Goal: Information Seeking & Learning: Learn about a topic

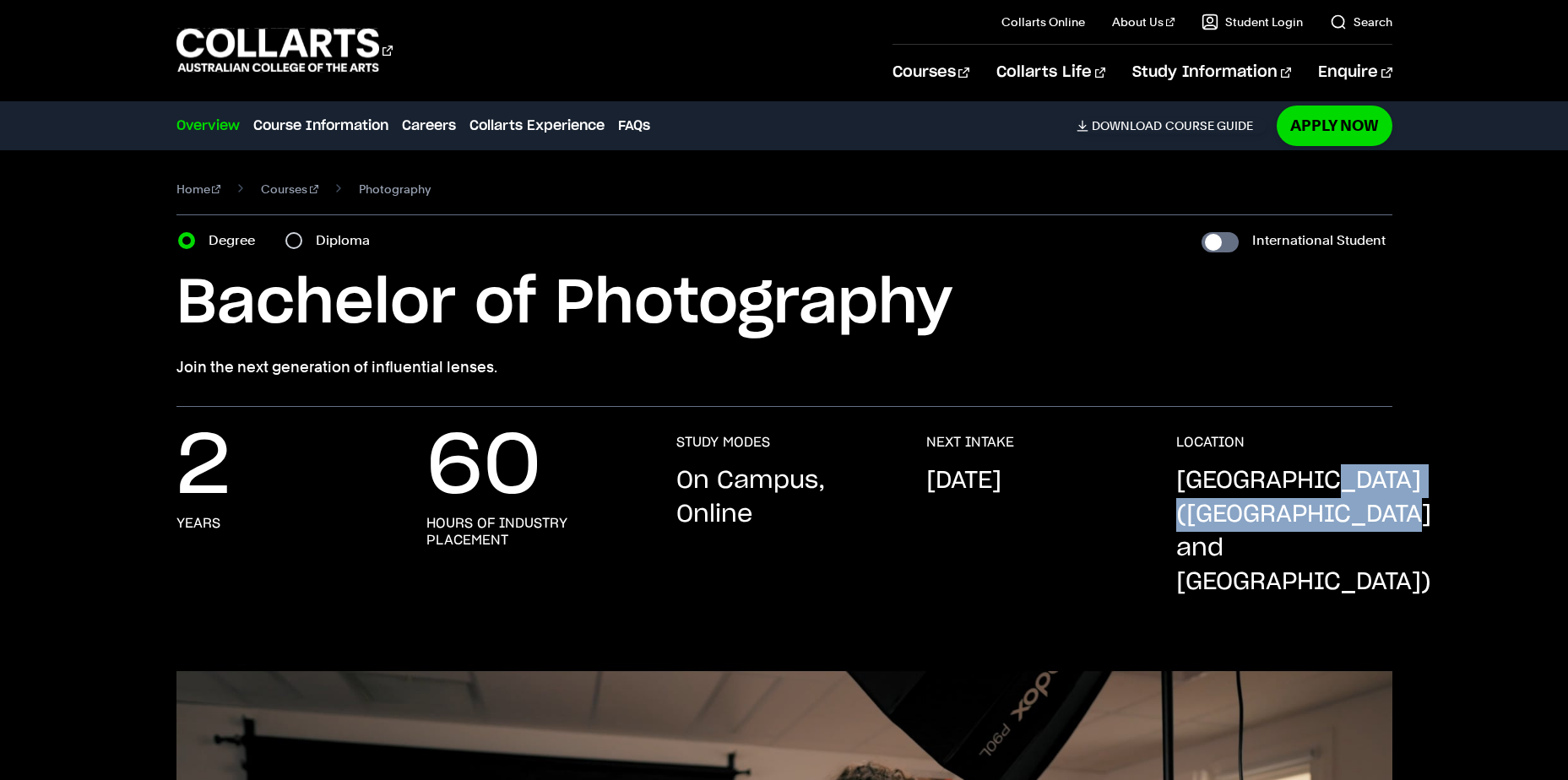
drag, startPoint x: 1182, startPoint y: 511, endPoint x: 1337, endPoint y: 563, distance: 163.5
click at [1337, 563] on p "[GEOGRAPHIC_DATA] ([GEOGRAPHIC_DATA] and [GEOGRAPHIC_DATA])" at bounding box center [1303, 532] width 255 height 135
drag, startPoint x: 1335, startPoint y: 562, endPoint x: 1243, endPoint y: 552, distance: 92.5
click at [1238, 546] on p "[GEOGRAPHIC_DATA] ([GEOGRAPHIC_DATA] and [GEOGRAPHIC_DATA])" at bounding box center [1303, 532] width 255 height 135
click at [1258, 558] on p "[GEOGRAPHIC_DATA] ([GEOGRAPHIC_DATA] and [GEOGRAPHIC_DATA])" at bounding box center [1303, 532] width 255 height 135
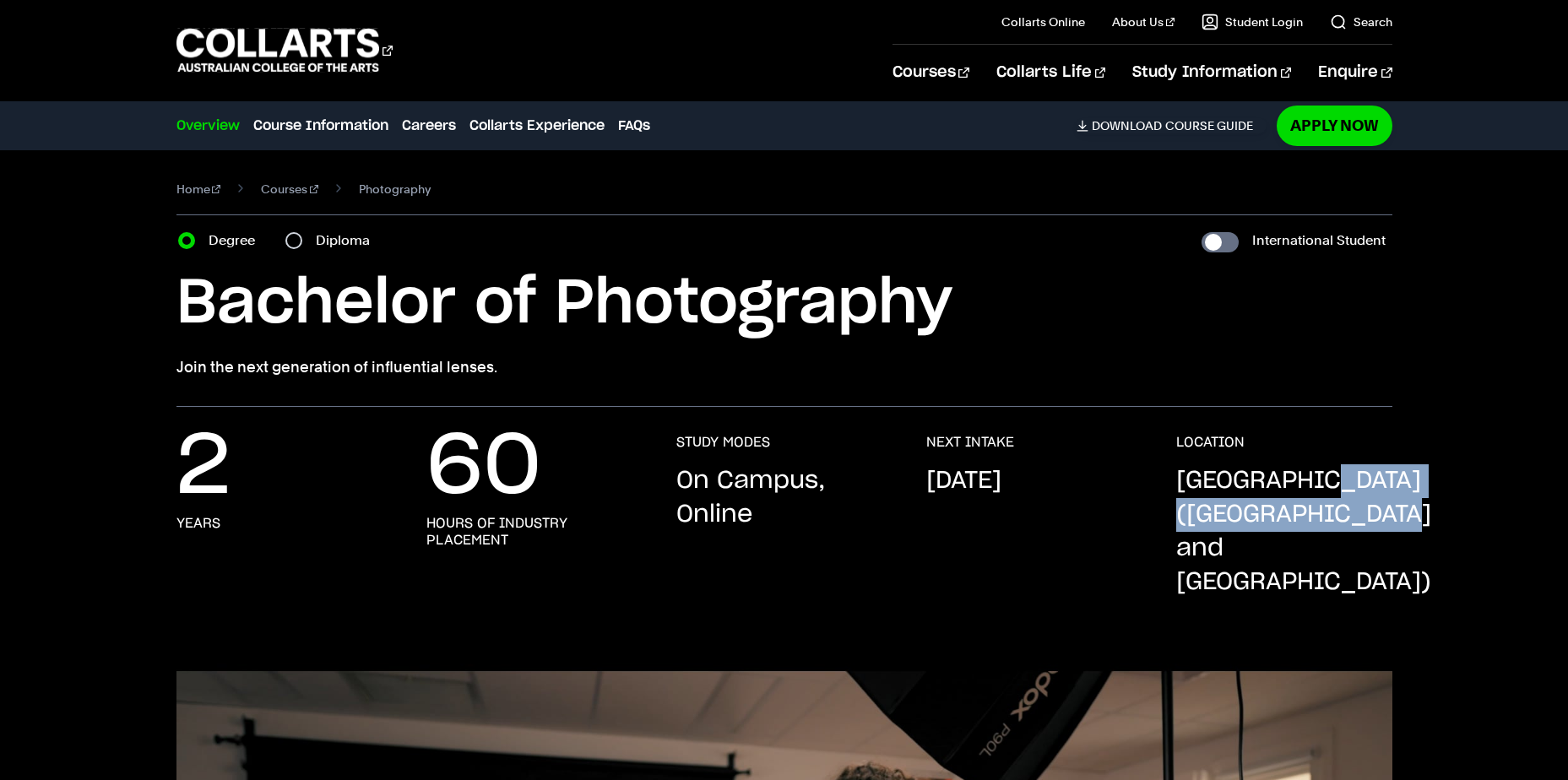
click at [1284, 557] on p "[GEOGRAPHIC_DATA] ([GEOGRAPHIC_DATA] and [GEOGRAPHIC_DATA])" at bounding box center [1303, 532] width 255 height 135
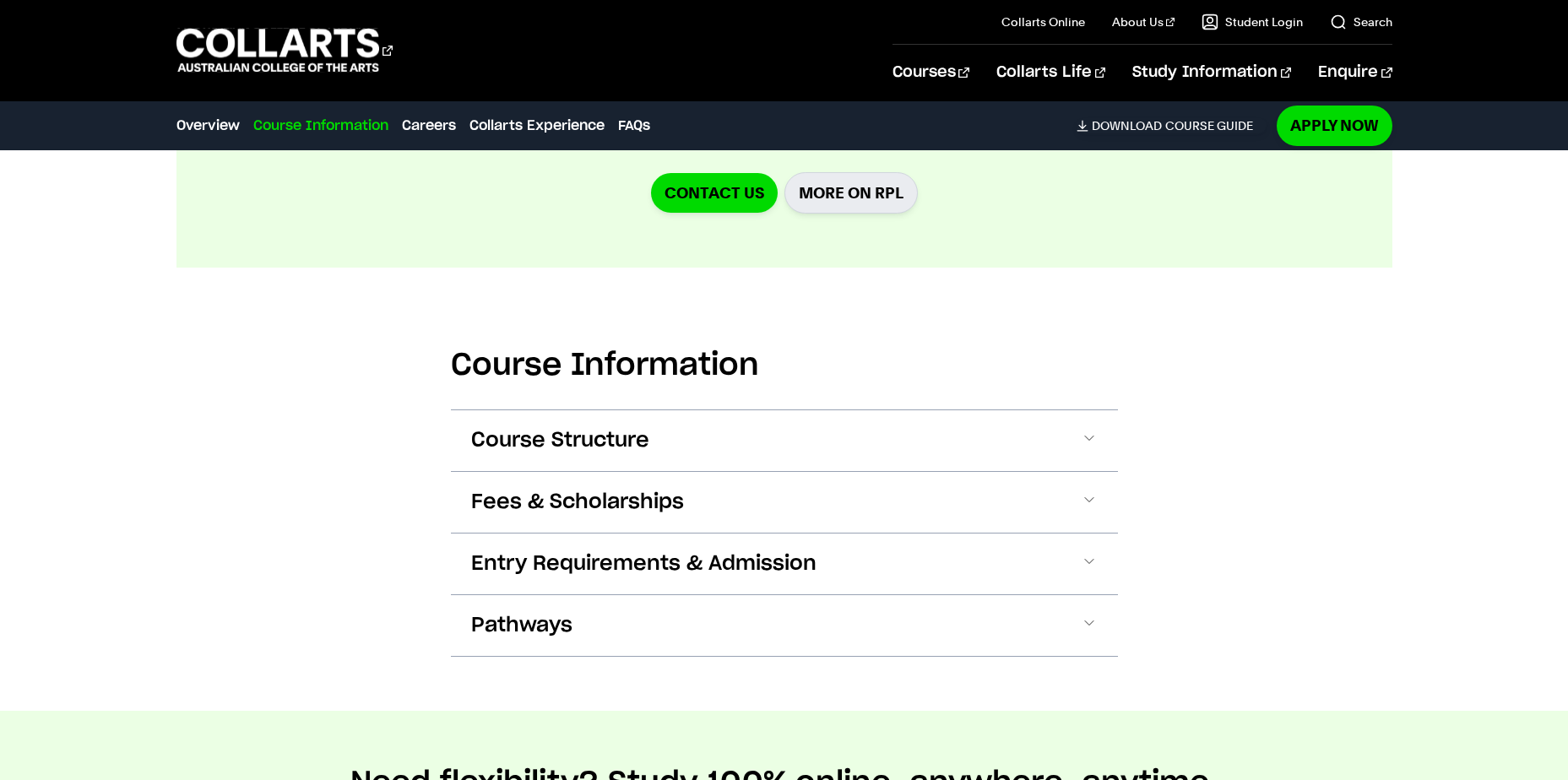
scroll to position [2027, 0]
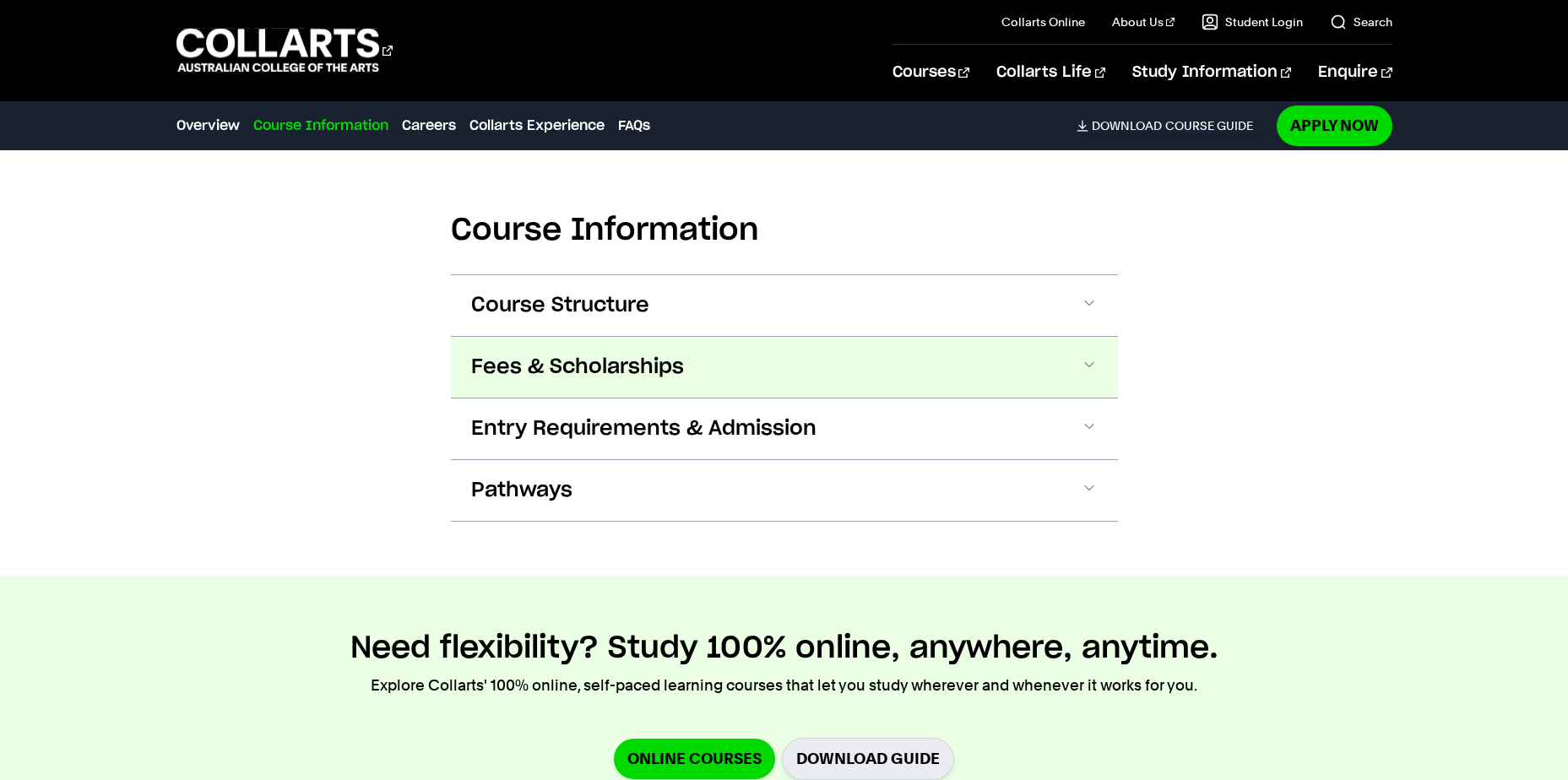
click at [954, 337] on button "Fees & Scholarships" at bounding box center [784, 367] width 667 height 61
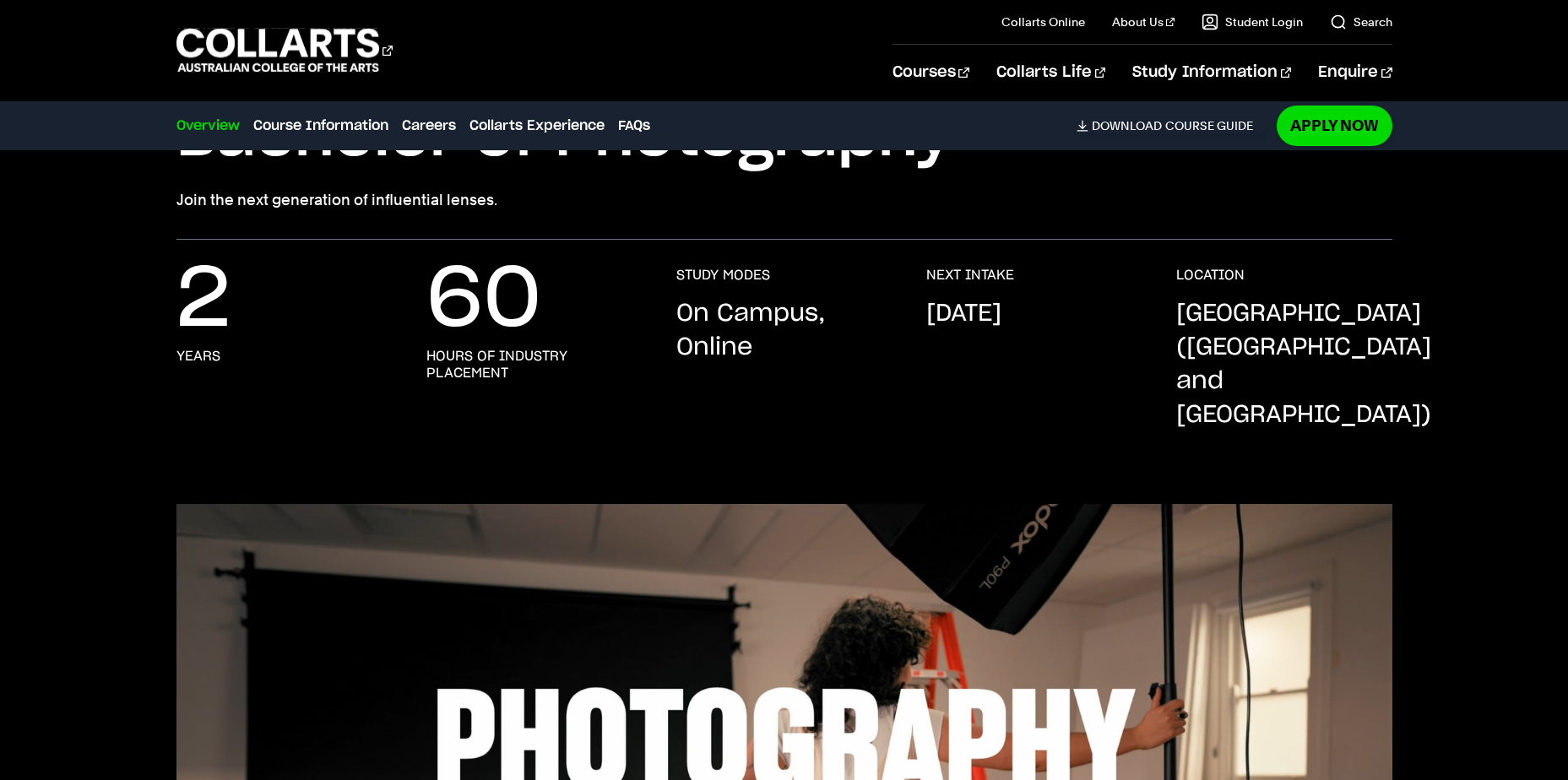
scroll to position [0, 0]
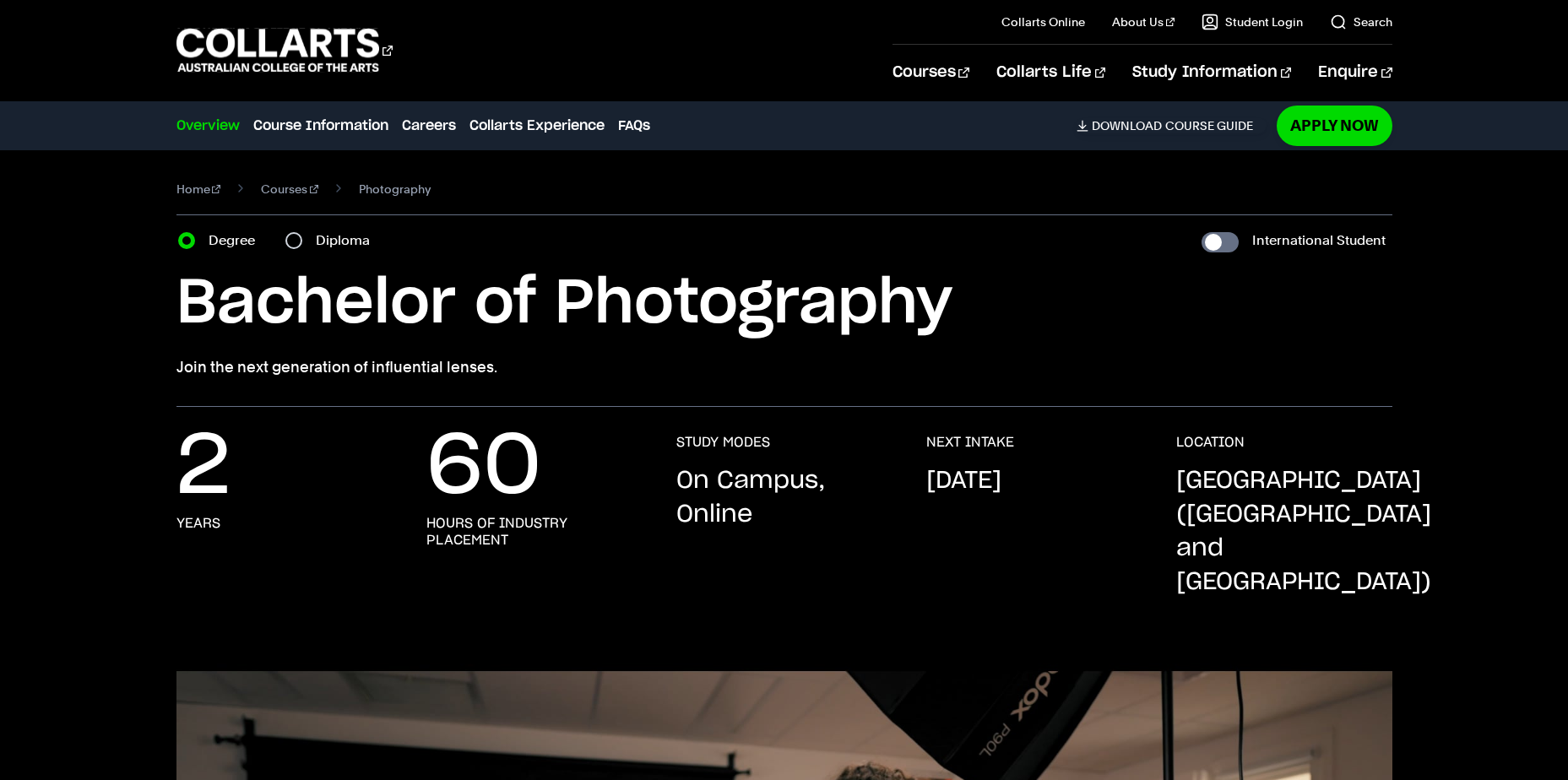
click at [286, 235] on div "Diploma" at bounding box center [333, 240] width 95 height 23
click at [298, 237] on input "Diploma" at bounding box center [294, 241] width 17 height 17
radio input "true"
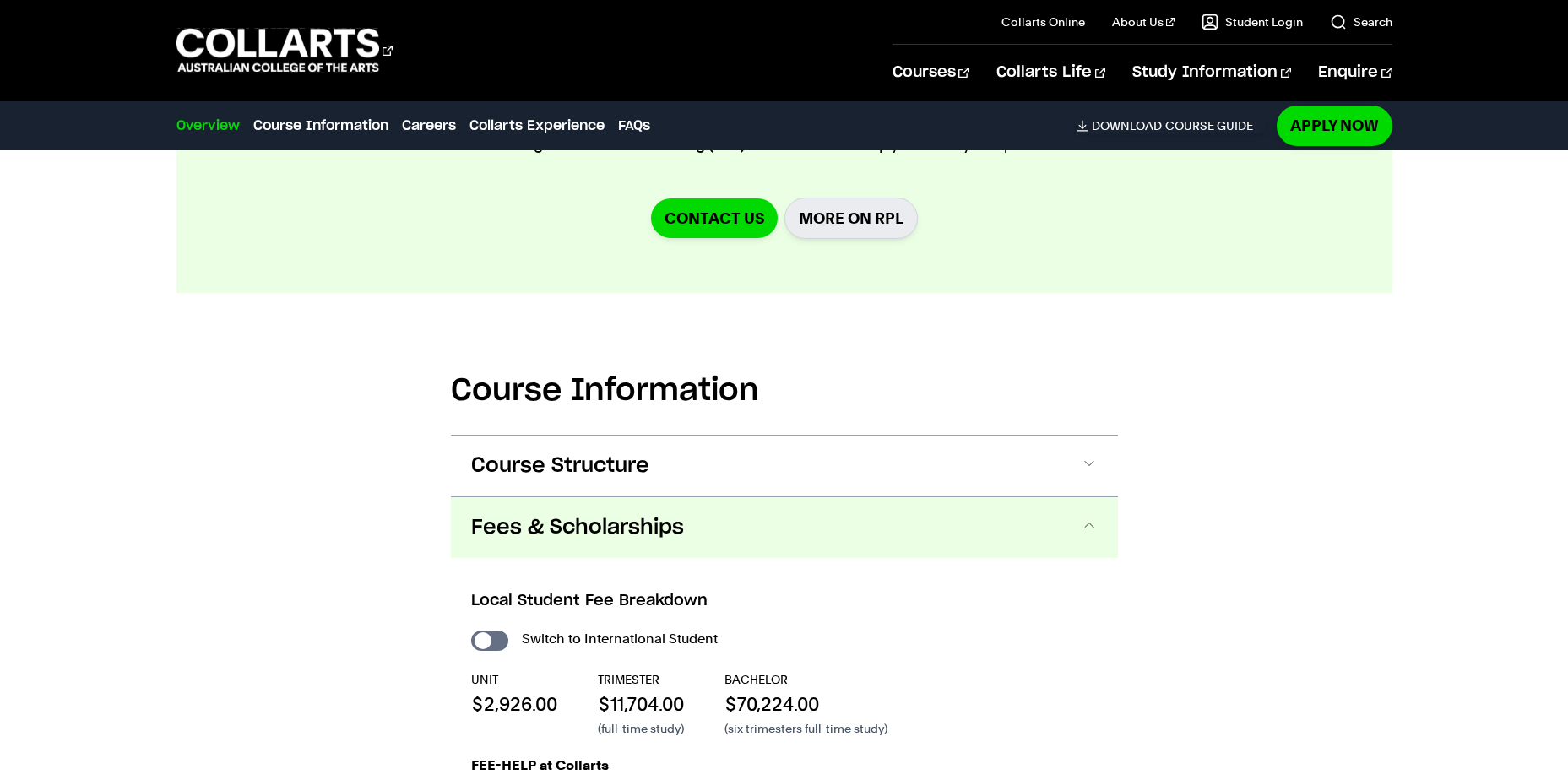
scroll to position [1858, 0]
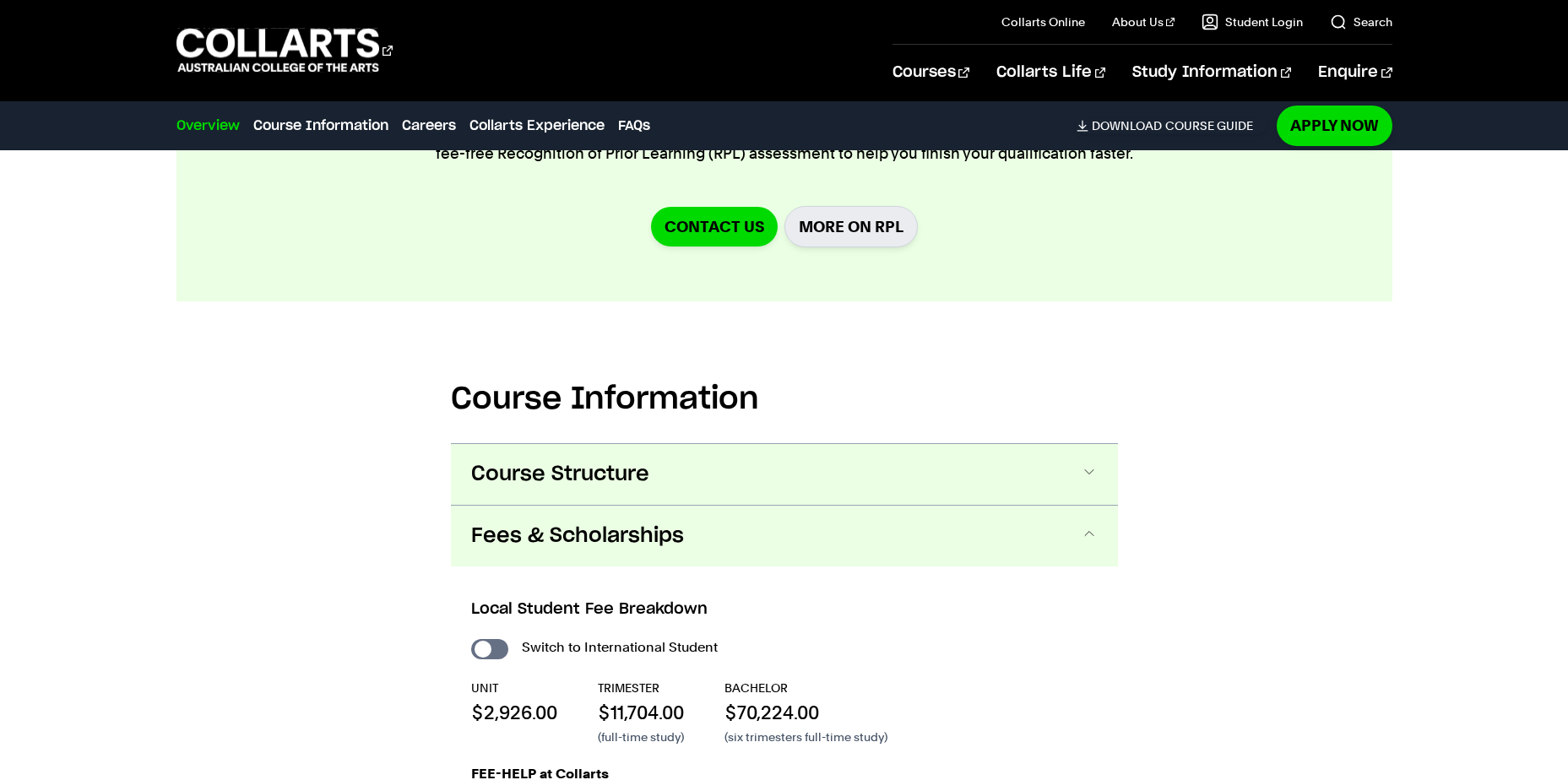
click at [620, 461] on span "Course Structure" at bounding box center [559, 474] width 178 height 27
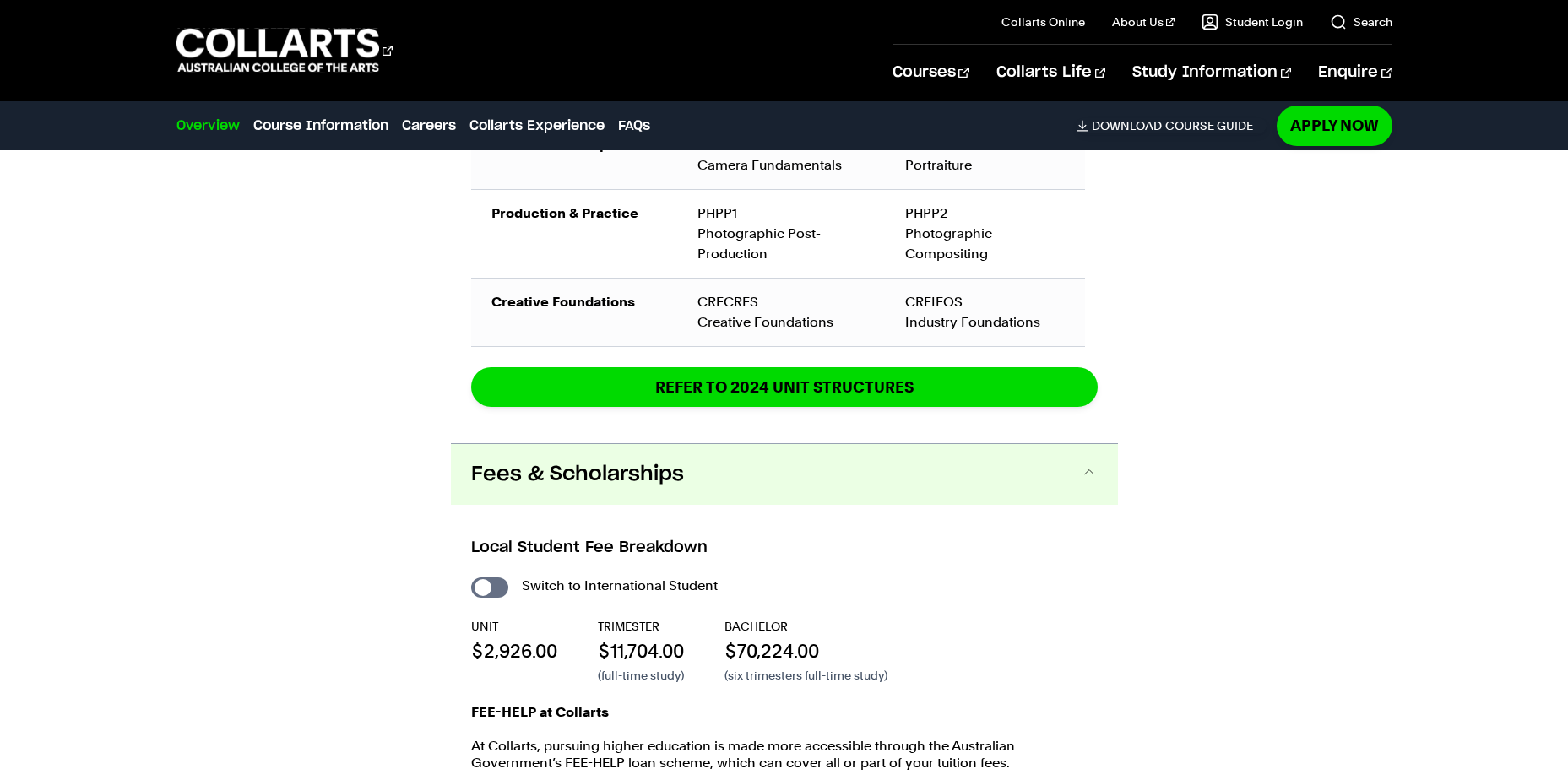
scroll to position [2623, 0]
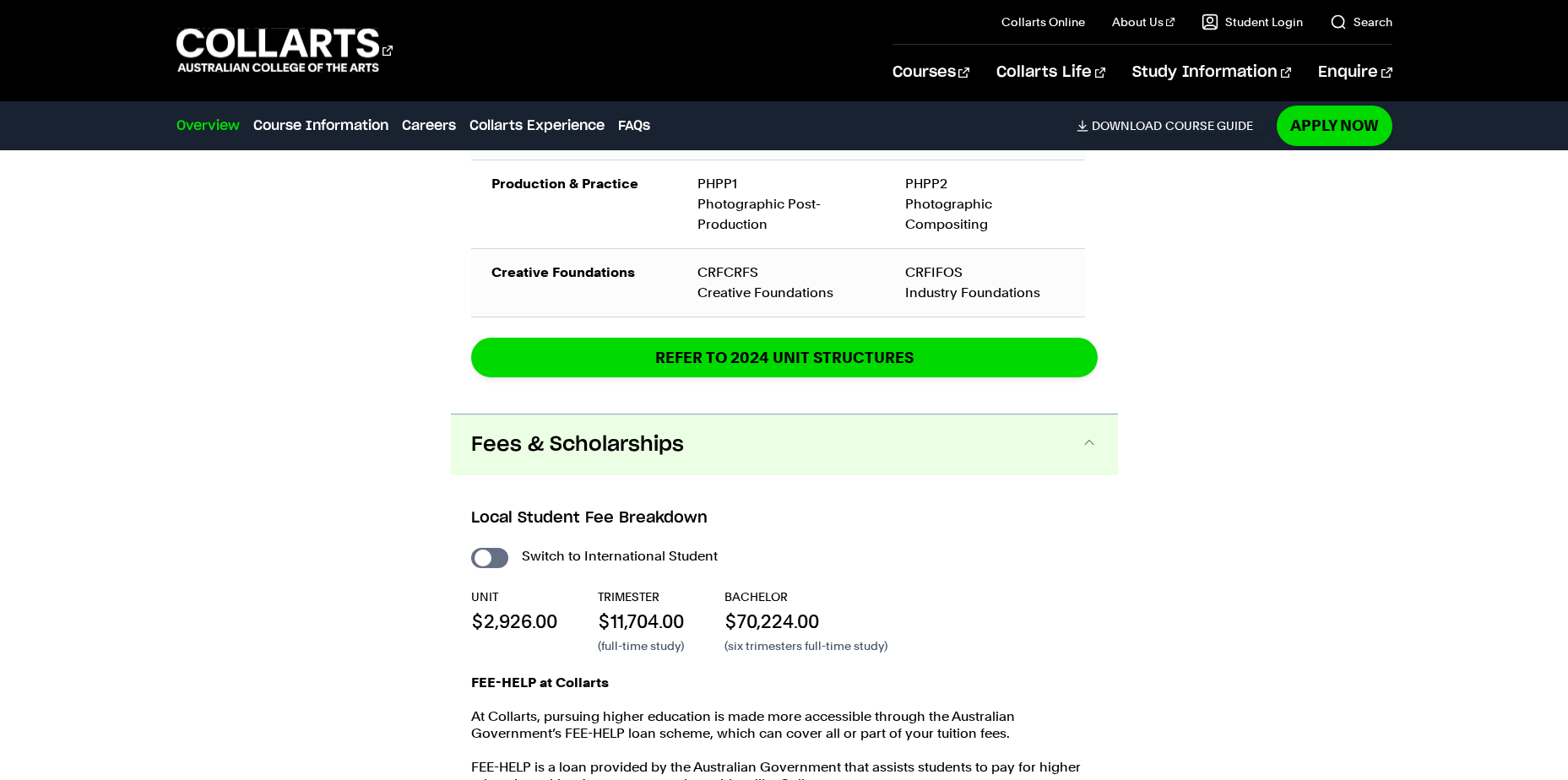
click at [468, 517] on div "Local Student Fee Breakdown Switch to International Student UNIT $2,926.00 TRIM…" at bounding box center [784, 667] width 667 height 385
click at [486, 548] on input "International Student" at bounding box center [489, 559] width 37 height 21
checkbox input "true"
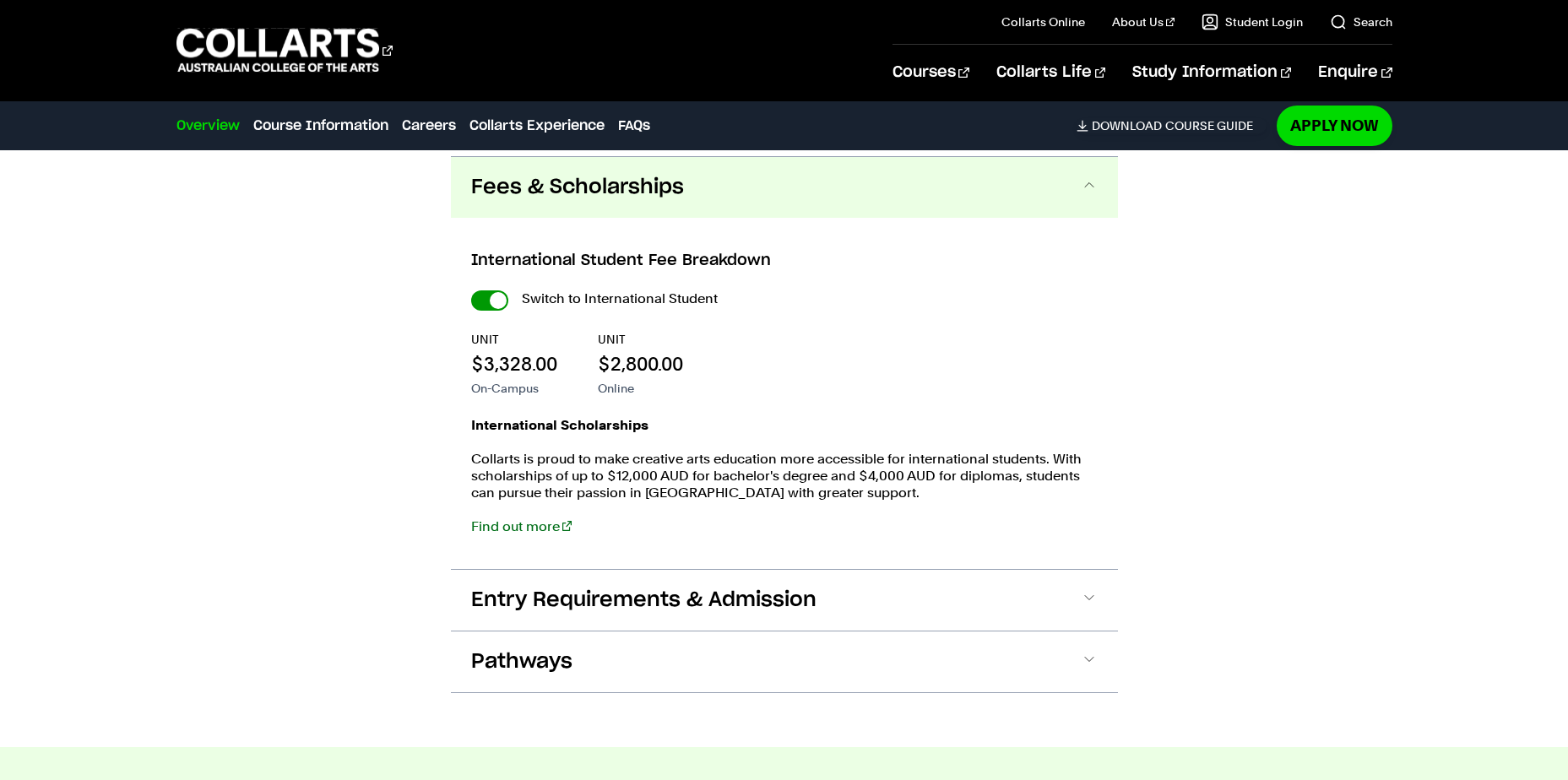
click at [483, 290] on input "International Student" at bounding box center [489, 300] width 37 height 21
checkbox input "false"
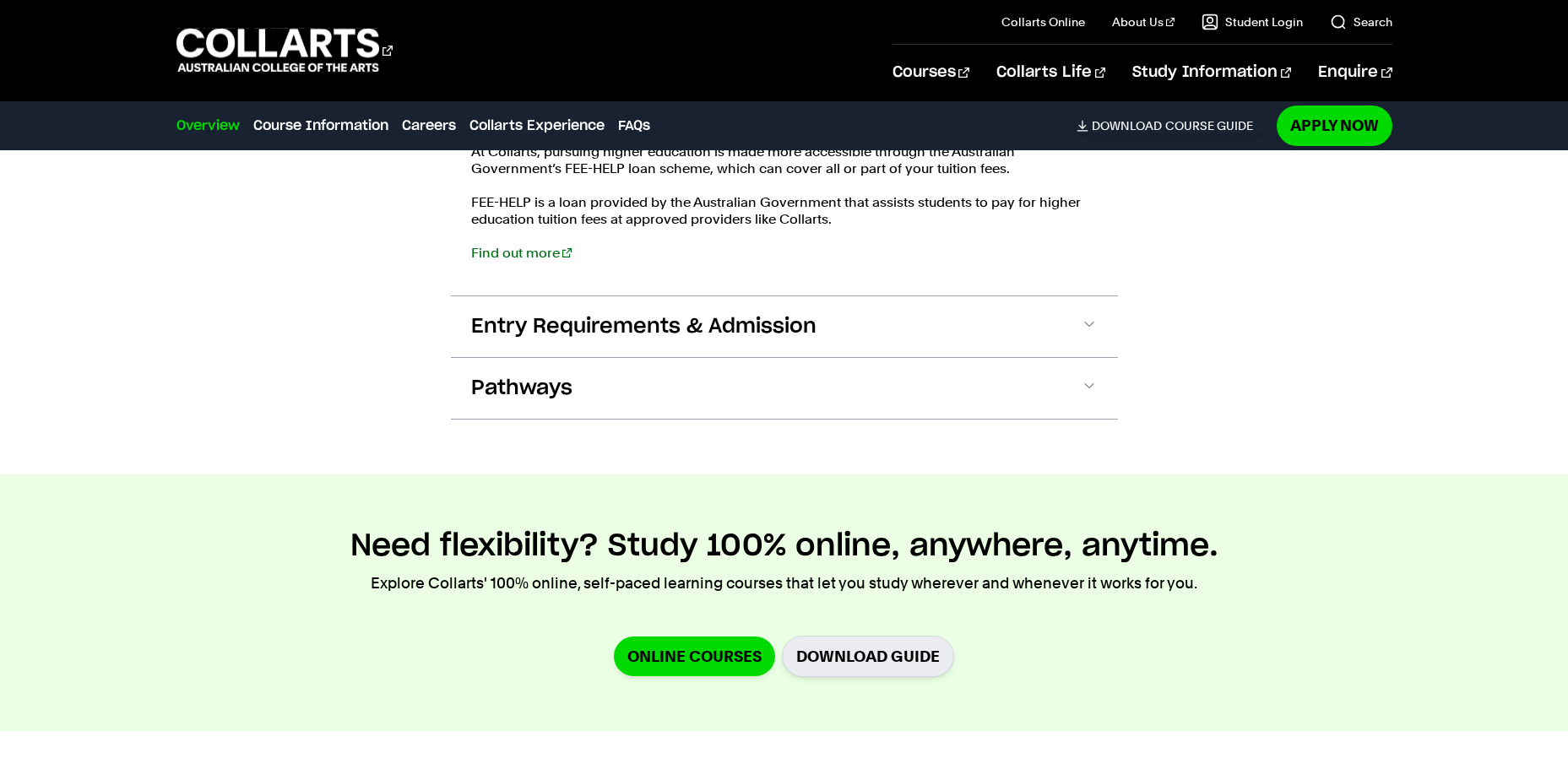
scroll to position [2766, 0]
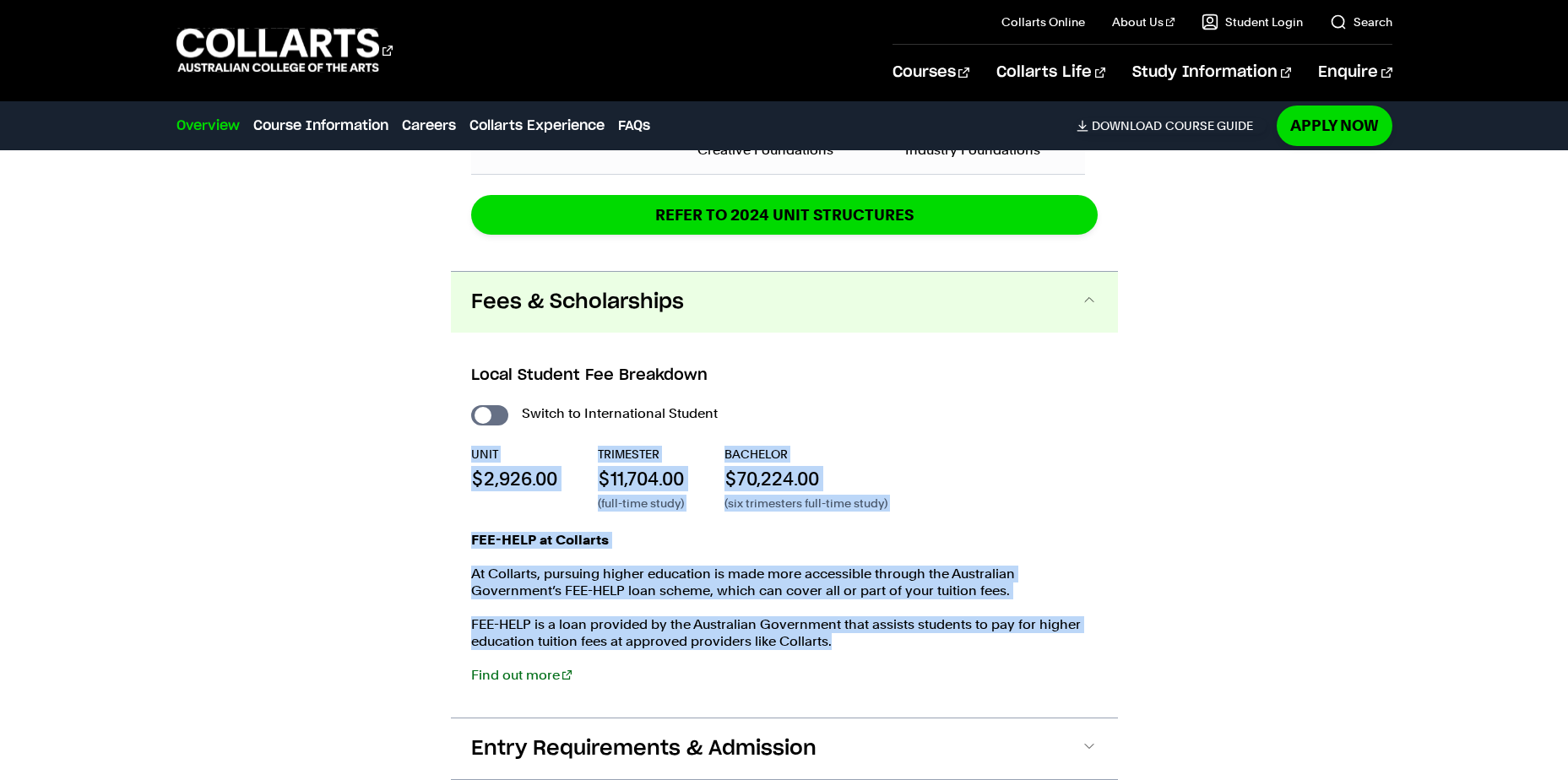
drag, startPoint x: 886, startPoint y: 602, endPoint x: 844, endPoint y: 370, distance: 235.8
click at [844, 402] on div "Switch to International Student UNIT $2,926.00 TRIMESTER $11,704.00 (full-time …" at bounding box center [784, 551] width 627 height 299
drag, startPoint x: 844, startPoint y: 370, endPoint x: 880, endPoint y: 585, distance: 218.0
click at [880, 616] on p "FEE-HELP is a loan provided by the Australian Government that assists students …" at bounding box center [784, 633] width 627 height 34
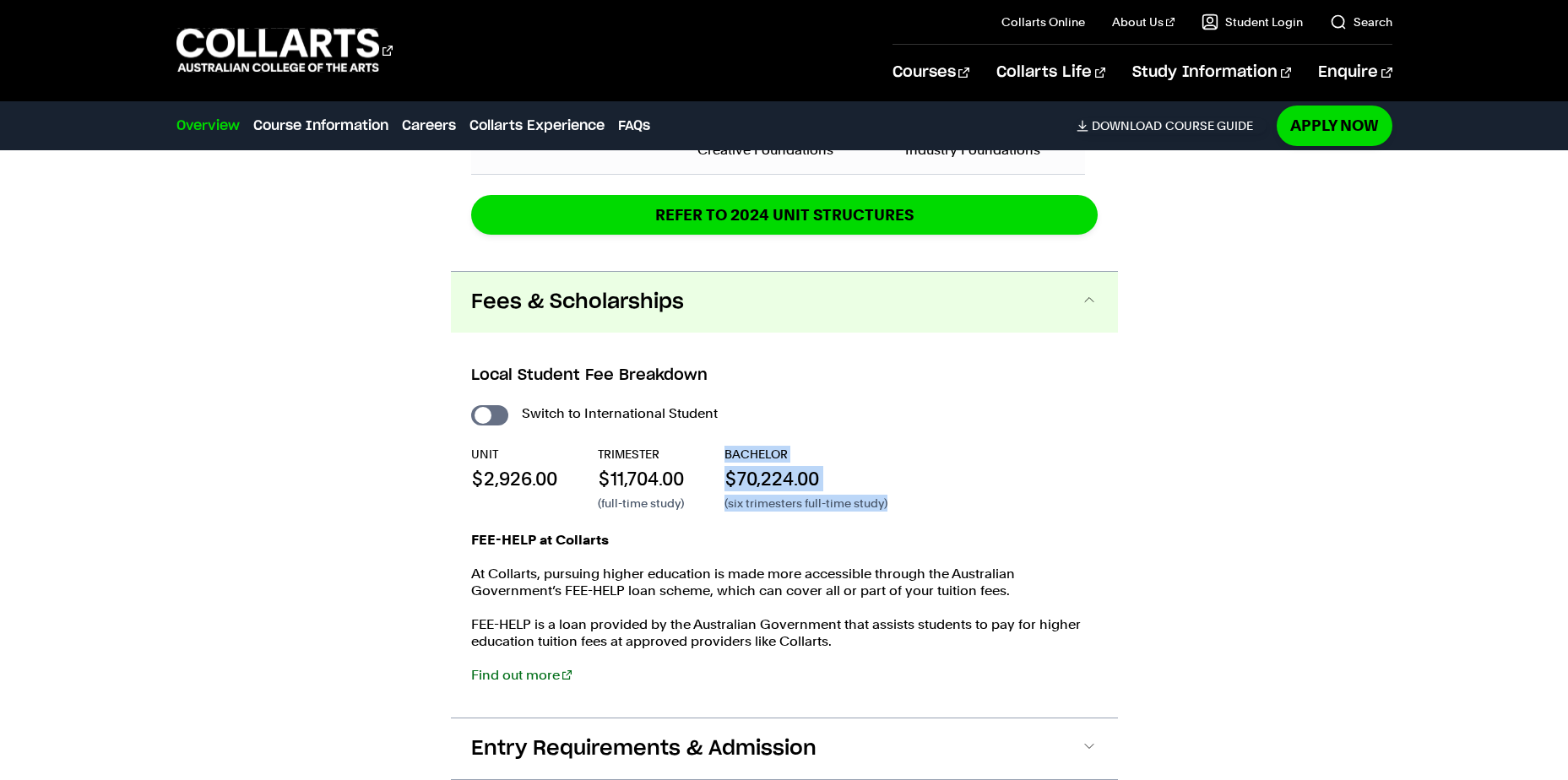
drag, startPoint x: 723, startPoint y: 411, endPoint x: 927, endPoint y: 469, distance: 212.1
click at [927, 469] on div "Switch to International Student UNIT $2,926.00 TRIMESTER $11,704.00 (full-time …" at bounding box center [784, 551] width 627 height 299
drag, startPoint x: 925, startPoint y: 469, endPoint x: 864, endPoint y: 609, distance: 152.7
click at [879, 616] on p "FEE-HELP is a loan provided by the Australian Government that assists students …" at bounding box center [784, 633] width 627 height 34
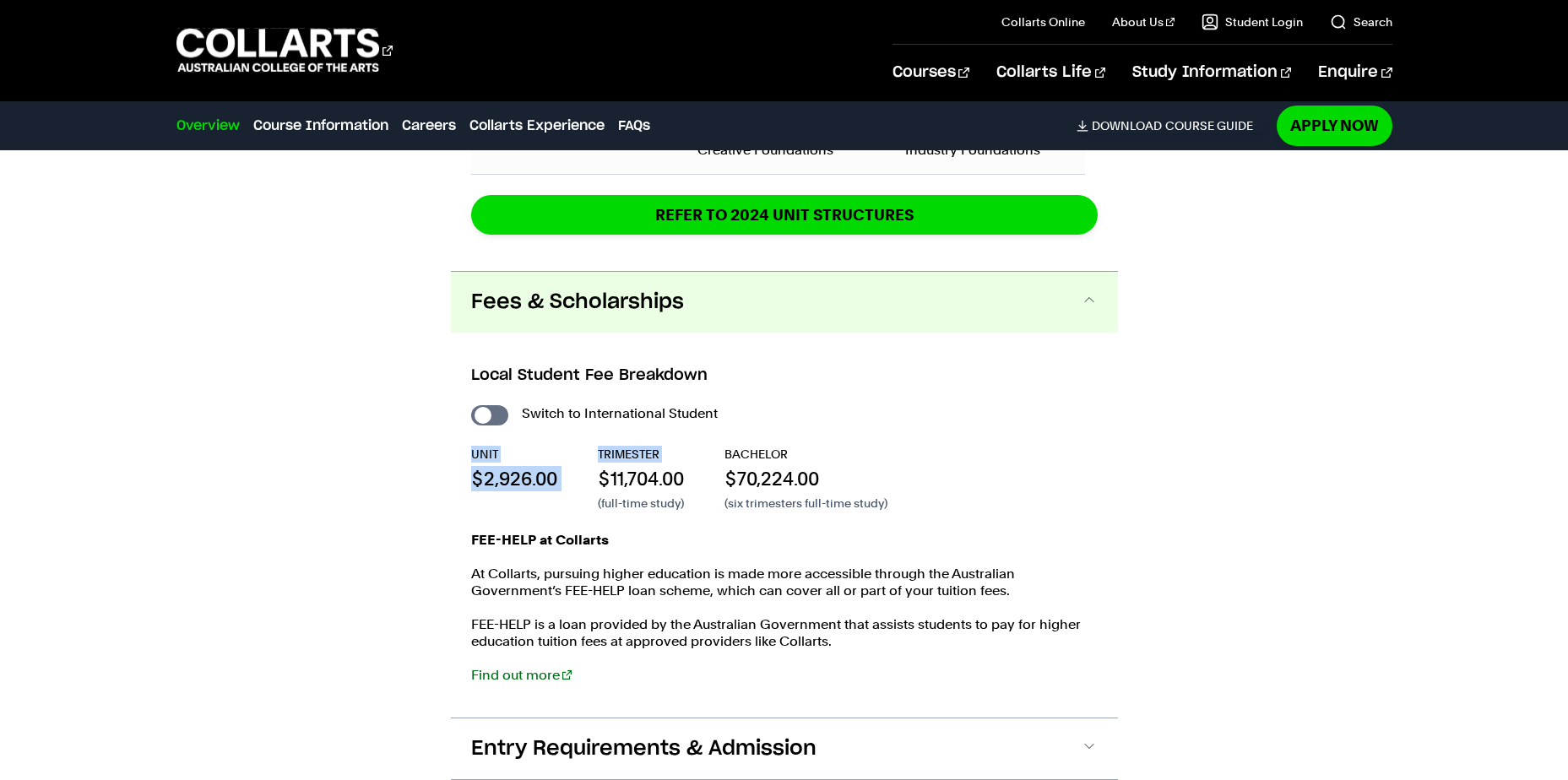
drag, startPoint x: 513, startPoint y: 430, endPoint x: 584, endPoint y: 445, distance: 72.6
click at [584, 445] on div "Local Student Fee Breakdown Switch to International Student UNIT $2,926.00 TRIM…" at bounding box center [784, 524] width 667 height 385
drag, startPoint x: 584, startPoint y: 445, endPoint x: 578, endPoint y: 529, distance: 84.2
click at [578, 532] on div "FEE-HELP at Collarts At [GEOGRAPHIC_DATA], pursuing higher education is made mo…" at bounding box center [784, 616] width 627 height 169
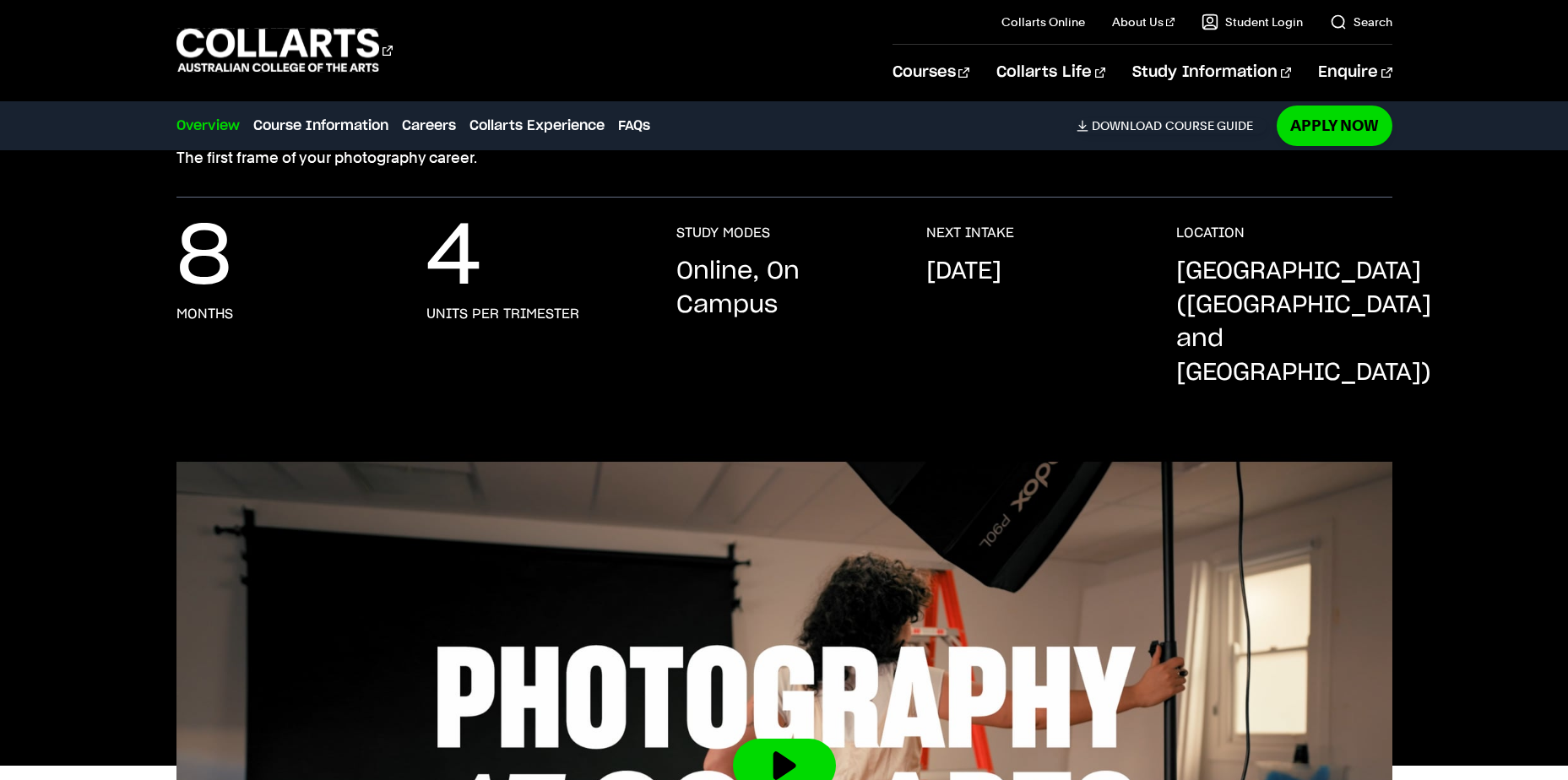
scroll to position [64, 0]
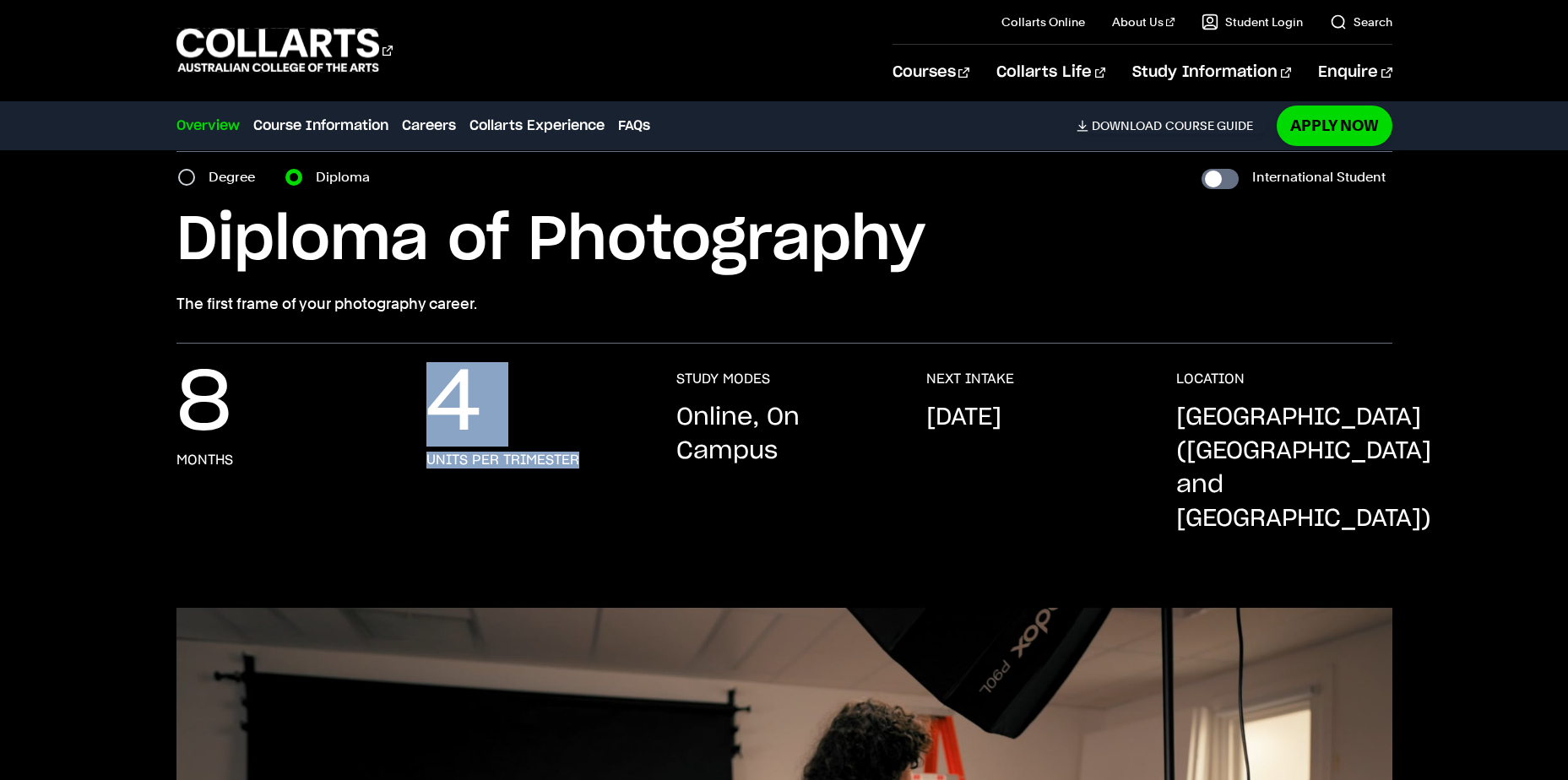
drag, startPoint x: 597, startPoint y: 463, endPoint x: 437, endPoint y: 391, distance: 175.5
click at [437, 391] on div "4 units per trimester" at bounding box center [534, 454] width 216 height 165
drag, startPoint x: 436, startPoint y: 391, endPoint x: 601, endPoint y: 486, distance: 190.4
click at [601, 486] on div "4 units per trimester" at bounding box center [534, 454] width 216 height 165
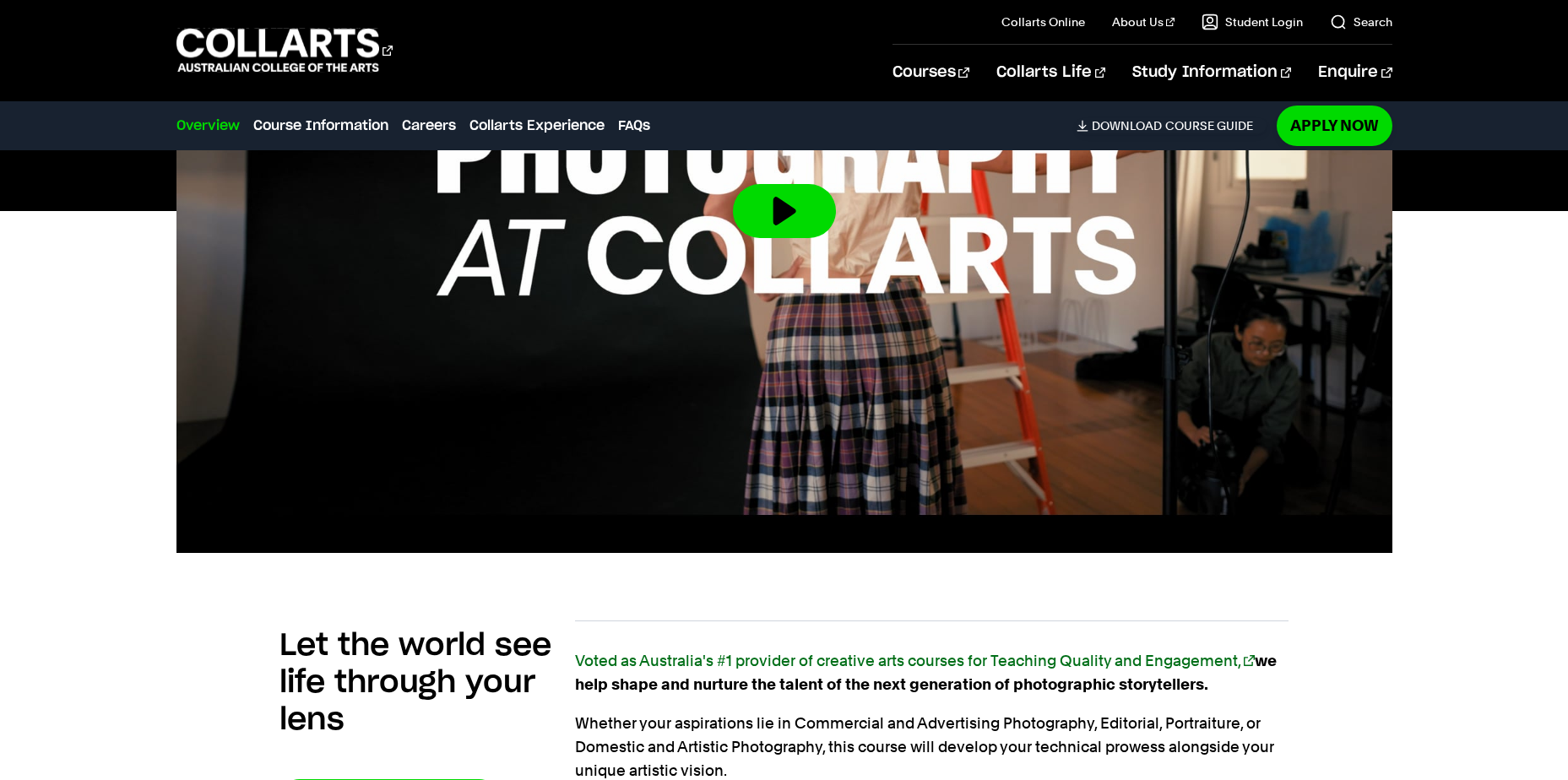
scroll to position [317, 0]
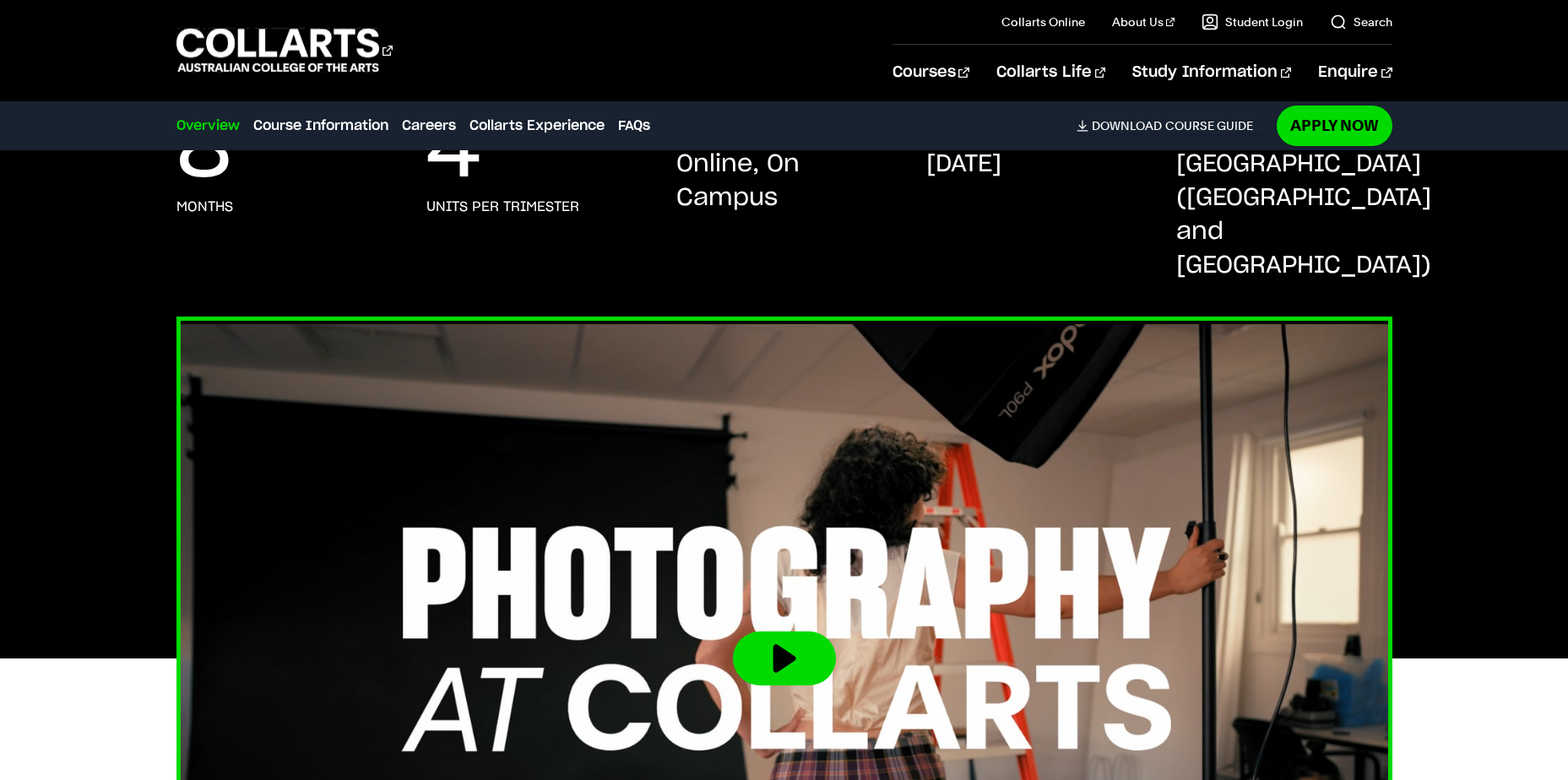
click at [1177, 672] on img at bounding box center [784, 659] width 1337 height 752
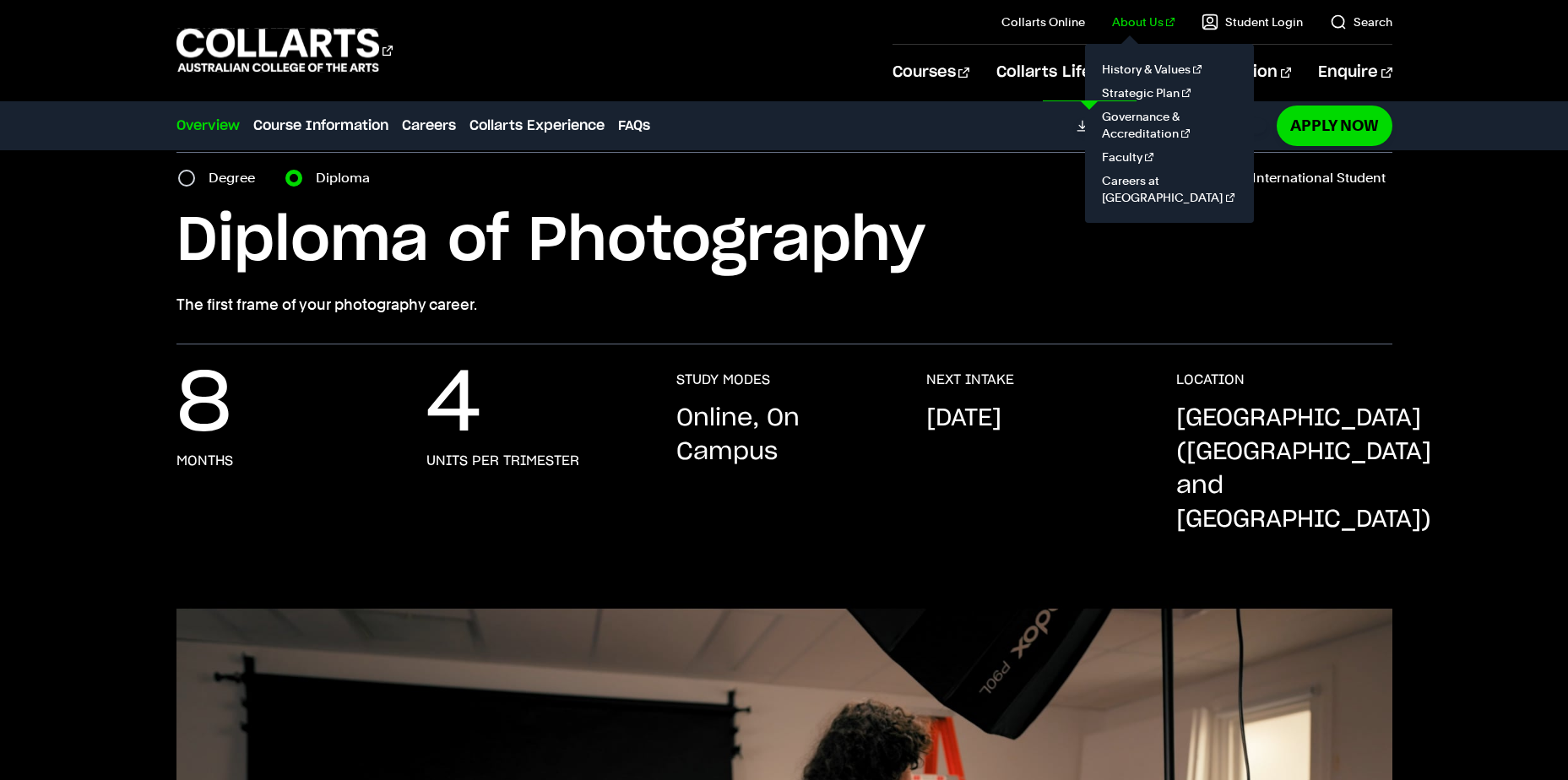
scroll to position [0, 0]
